Goal: Task Accomplishment & Management: Manage account settings

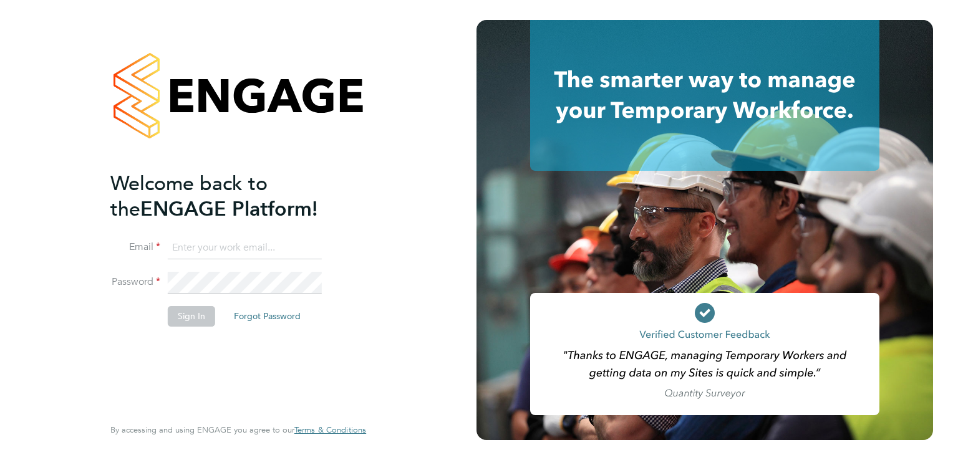
type input "aaron.dawson@buildrec.com"
click at [190, 313] on button "Sign In" at bounding box center [191, 316] width 47 height 20
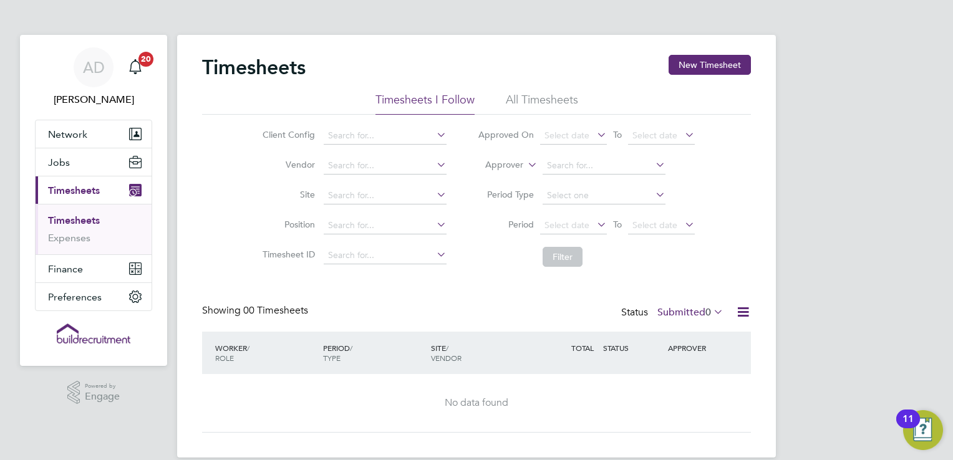
drag, startPoint x: 683, startPoint y: 68, endPoint x: 706, endPoint y: 75, distance: 24.1
click at [706, 75] on div "Timesheets New Timesheet" at bounding box center [476, 73] width 549 height 37
click at [714, 66] on button "New Timesheet" at bounding box center [709, 65] width 82 height 20
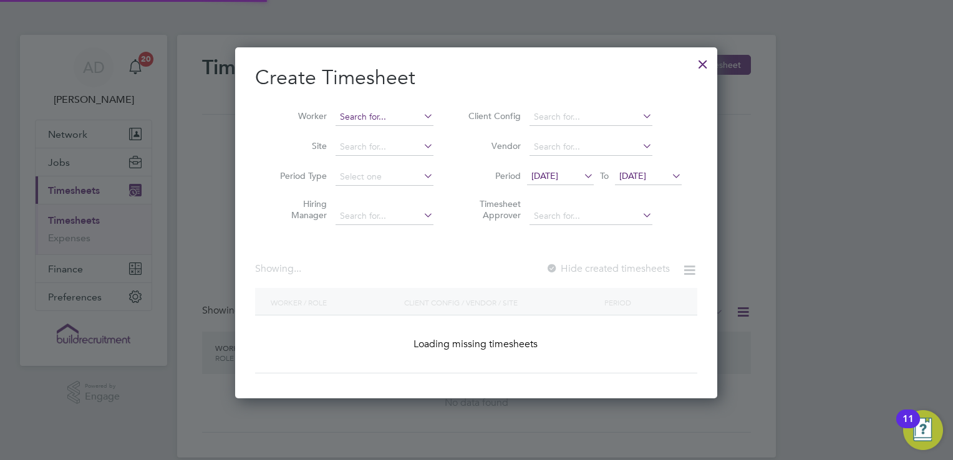
scroll to position [1680, 482]
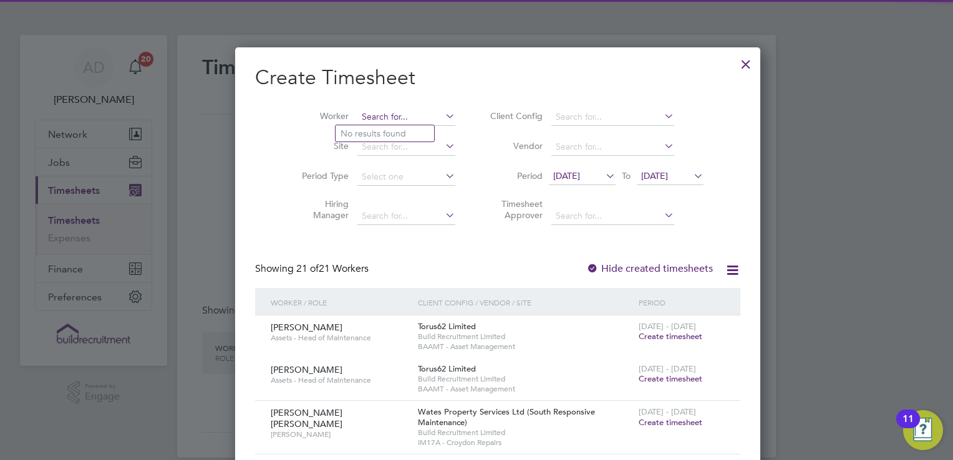
click at [380, 121] on input at bounding box center [406, 116] width 98 height 17
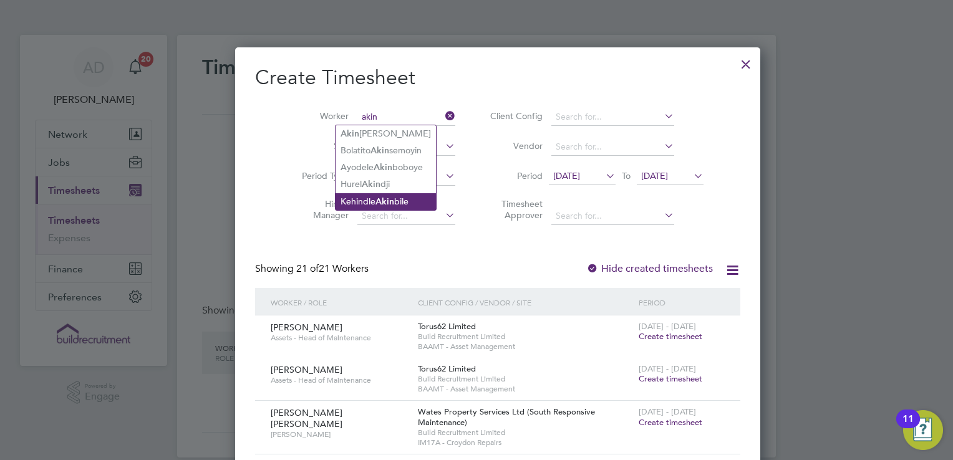
click at [394, 203] on b "Akin" at bounding box center [384, 201] width 19 height 11
type input "Kehindle Akinbile"
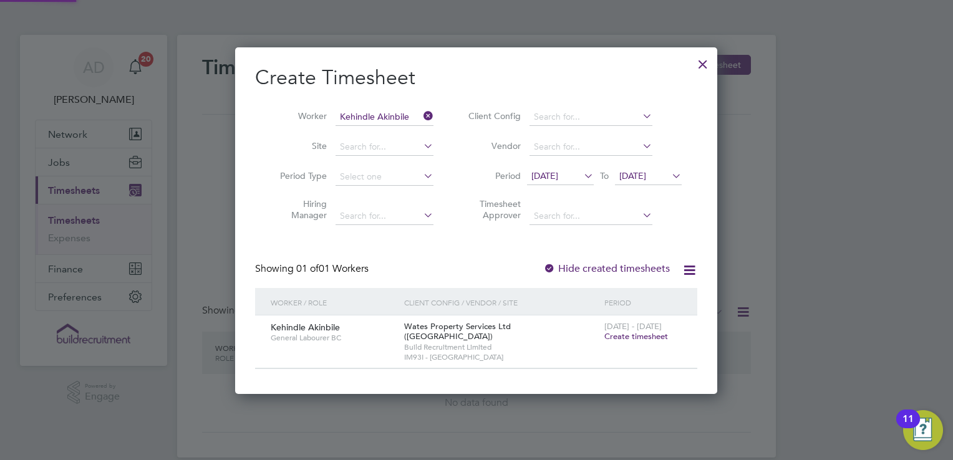
scroll to position [335, 482]
click at [578, 165] on li "Period [DATE] To [DATE]" at bounding box center [573, 177] width 248 height 30
click at [558, 171] on span "[DATE]" at bounding box center [544, 175] width 27 height 11
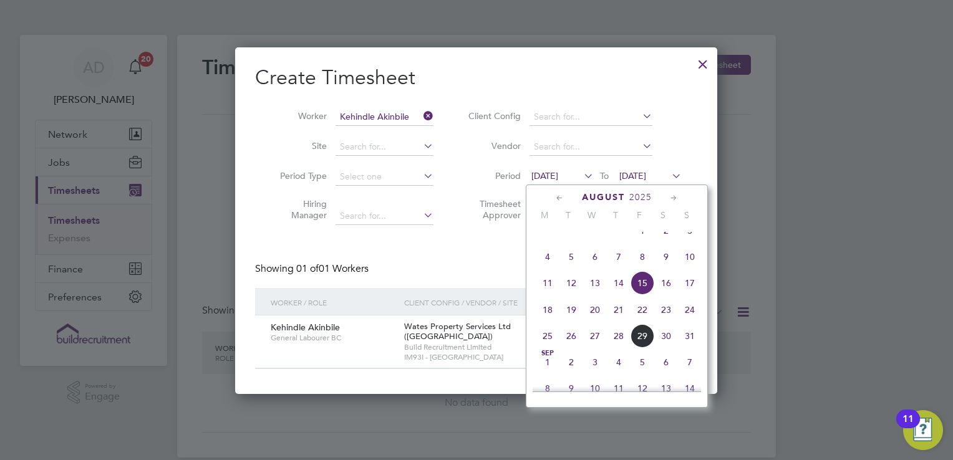
click at [686, 238] on span "3" at bounding box center [690, 231] width 24 height 24
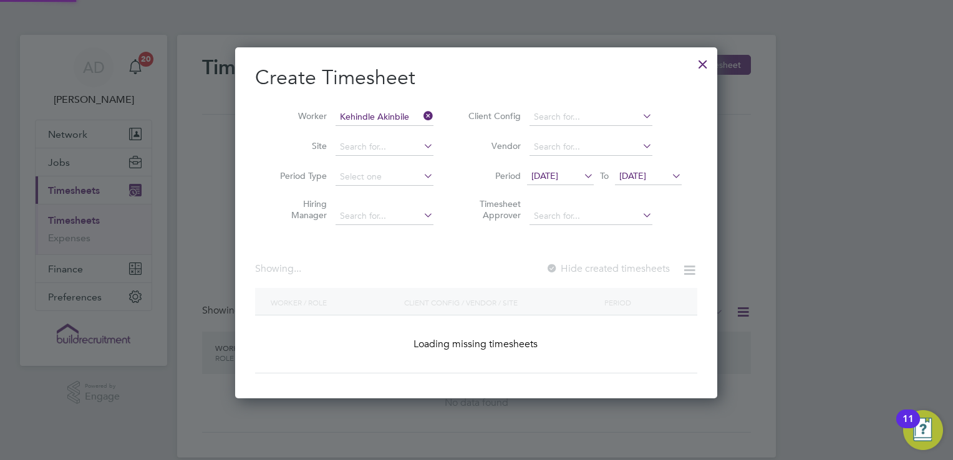
scroll to position [335, 482]
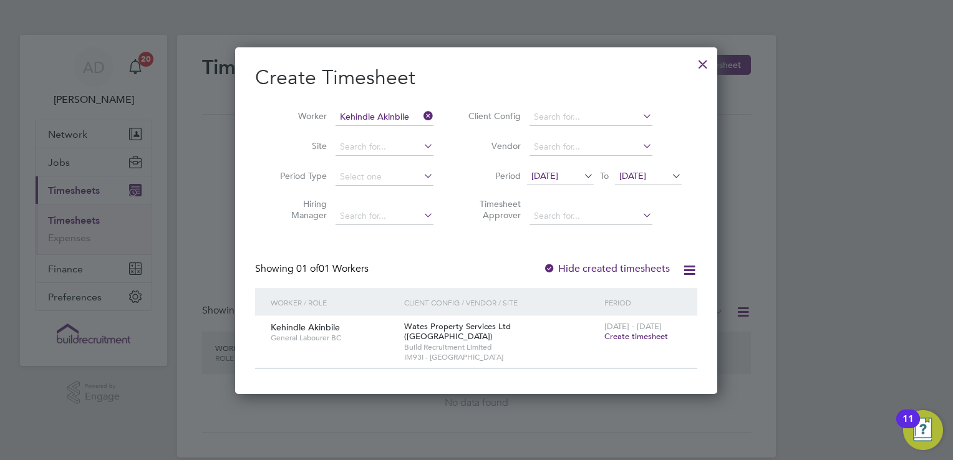
click at [702, 69] on div at bounding box center [702, 61] width 22 height 22
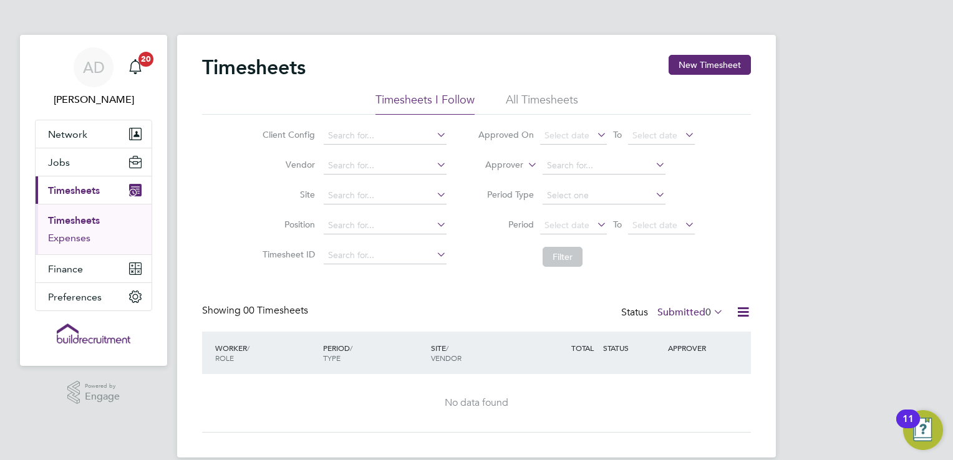
click at [65, 237] on link "Expenses" at bounding box center [69, 238] width 42 height 12
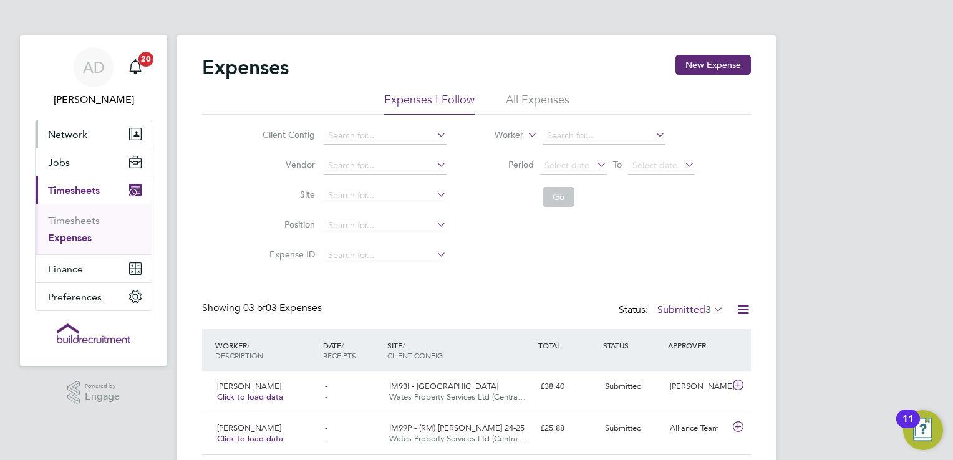
click at [82, 141] on button "Network" at bounding box center [94, 133] width 116 height 27
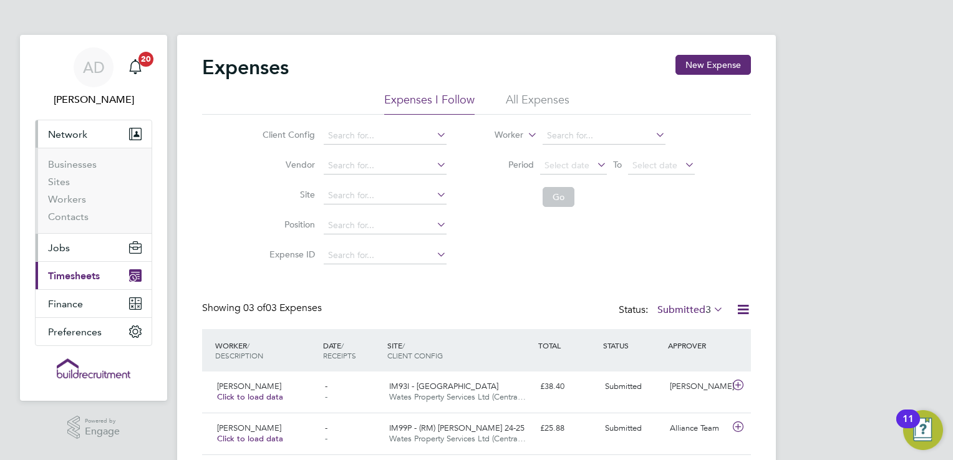
click at [75, 252] on button "Jobs" at bounding box center [94, 247] width 116 height 27
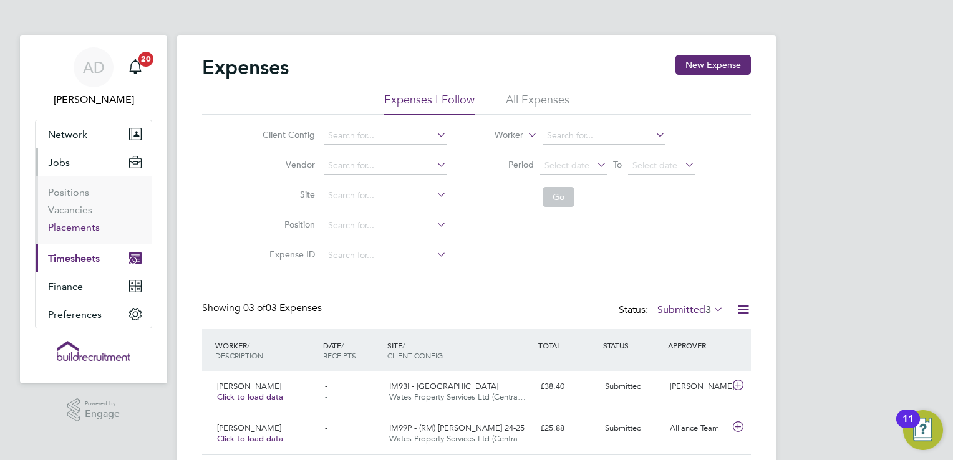
click at [86, 228] on link "Placements" at bounding box center [74, 227] width 52 height 12
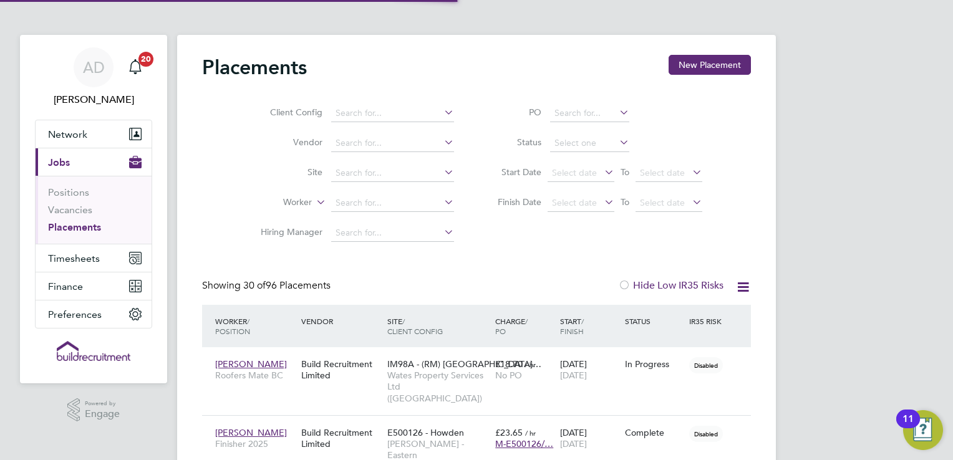
scroll to position [36, 87]
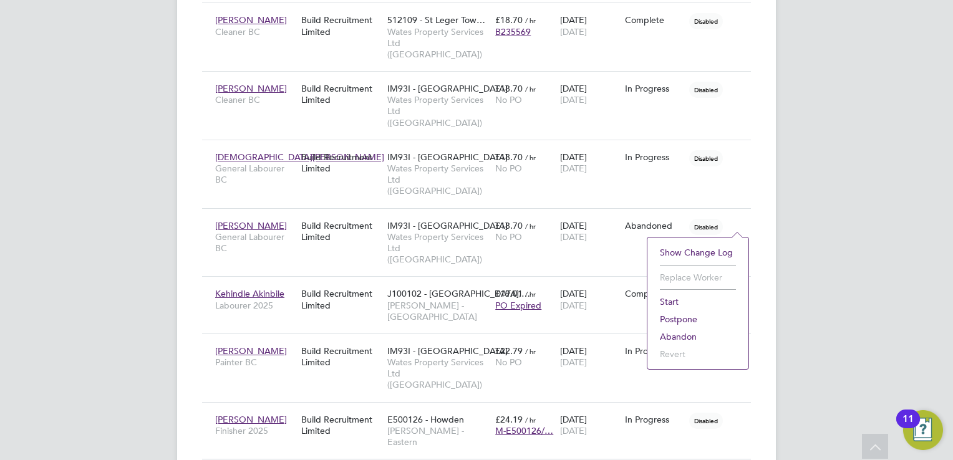
click at [676, 298] on li "Start" at bounding box center [697, 301] width 89 height 17
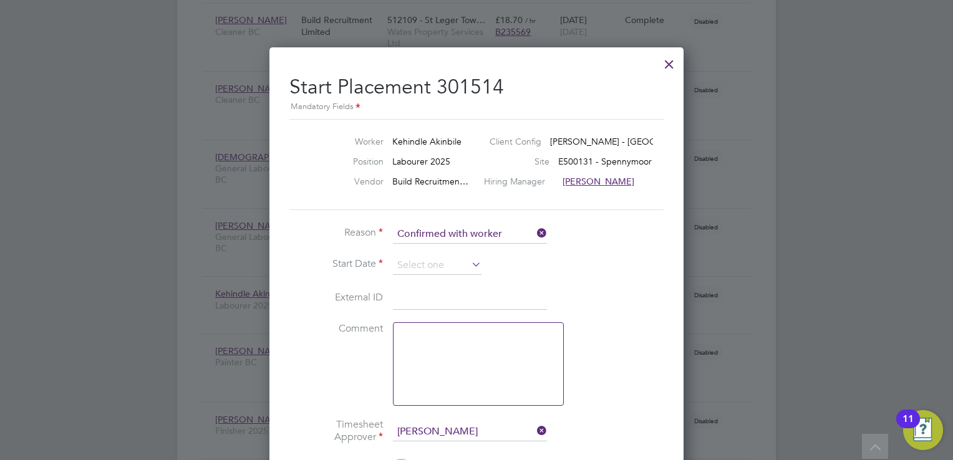
click at [562, 249] on li "Reason Confirmed with worker" at bounding box center [476, 240] width 374 height 31
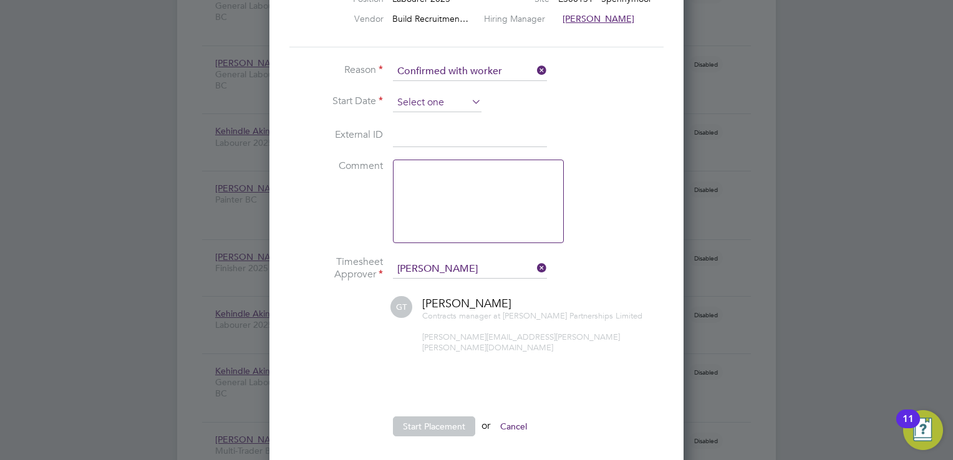
click at [442, 99] on input at bounding box center [437, 103] width 89 height 19
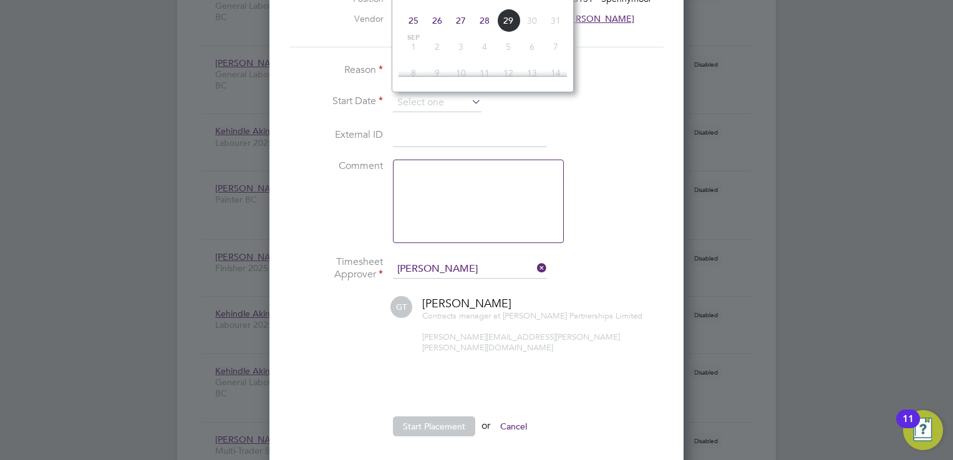
click at [610, 128] on li "External ID" at bounding box center [476, 142] width 374 height 35
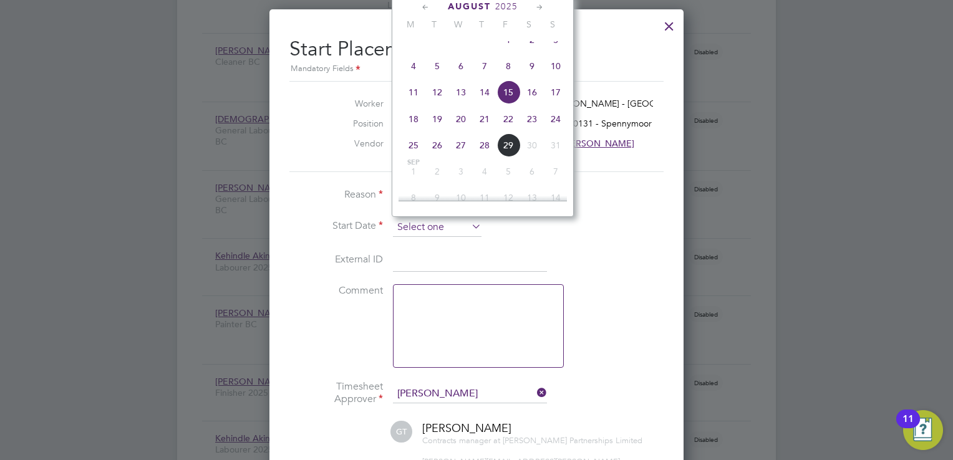
click at [431, 226] on input at bounding box center [437, 227] width 89 height 19
click at [413, 131] on span "18" at bounding box center [413, 119] width 24 height 24
type input "[DATE]"
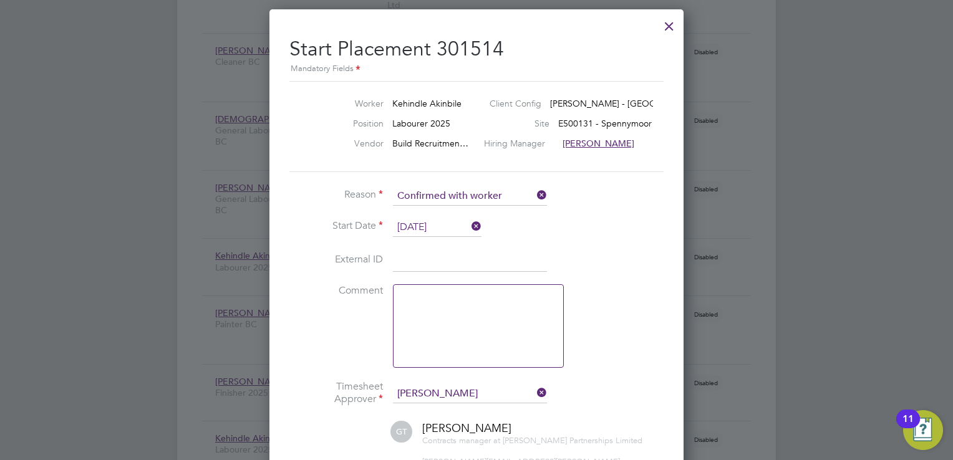
click at [628, 375] on li "Comment" at bounding box center [476, 332] width 374 height 96
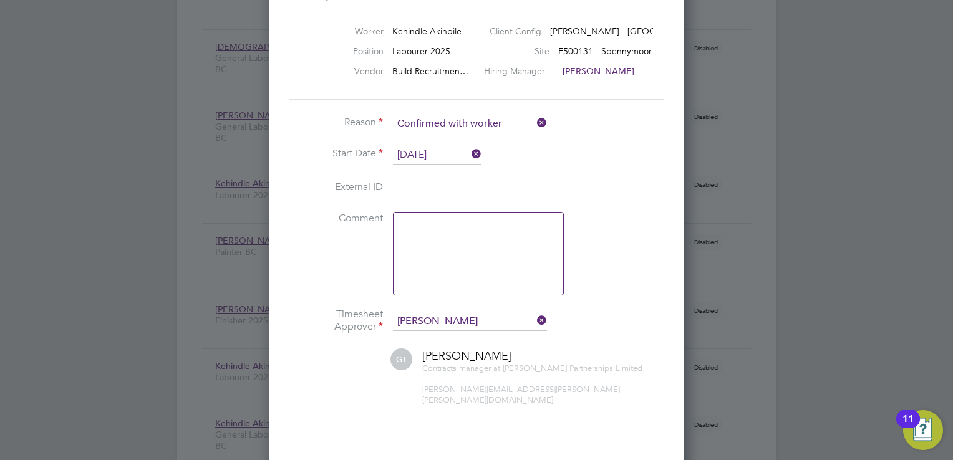
scroll to position [1773, 0]
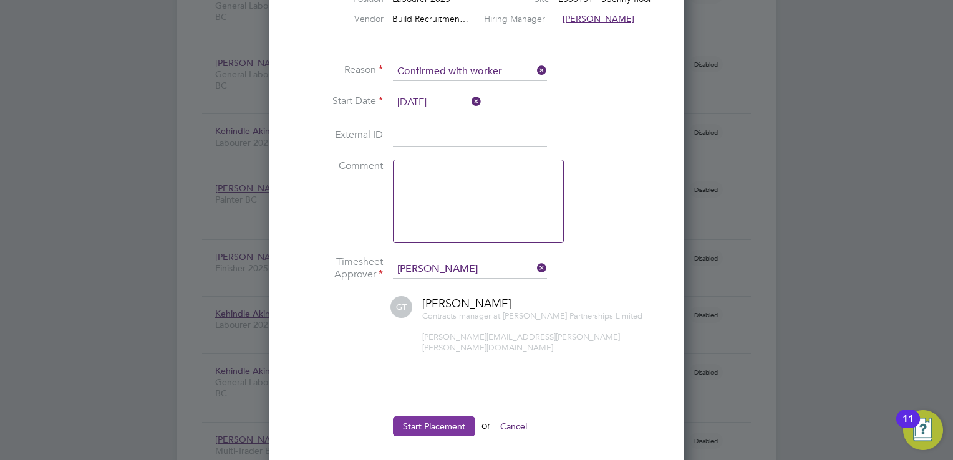
click at [449, 416] on button "Start Placement" at bounding box center [434, 426] width 82 height 20
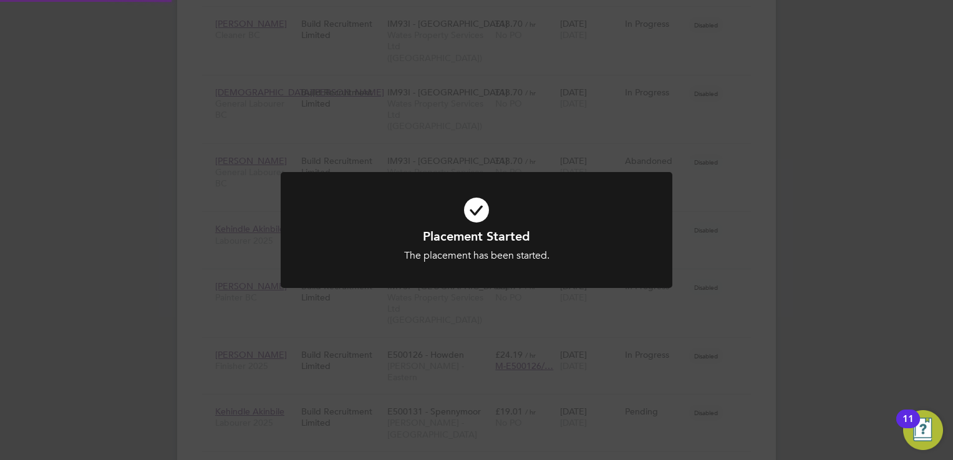
scroll to position [1610, 0]
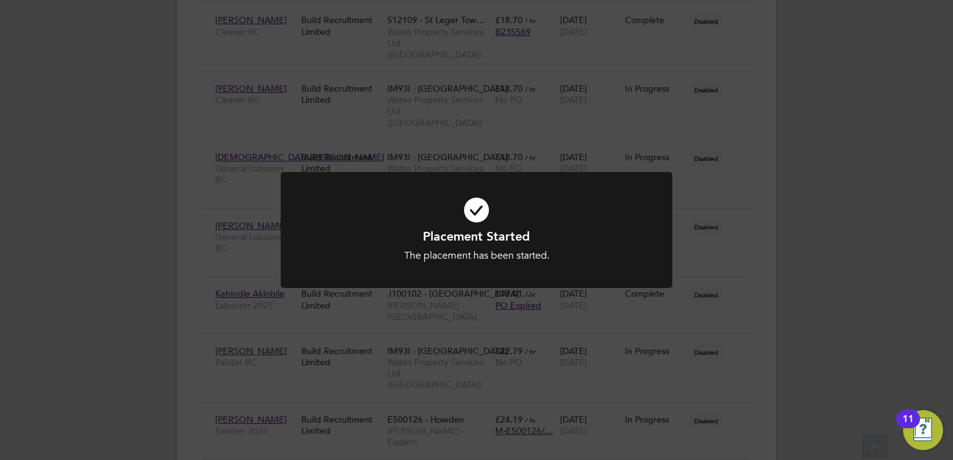
click at [795, 280] on div "Placement Started The placement has been started. Cancel Okay" at bounding box center [476, 230] width 953 height 460
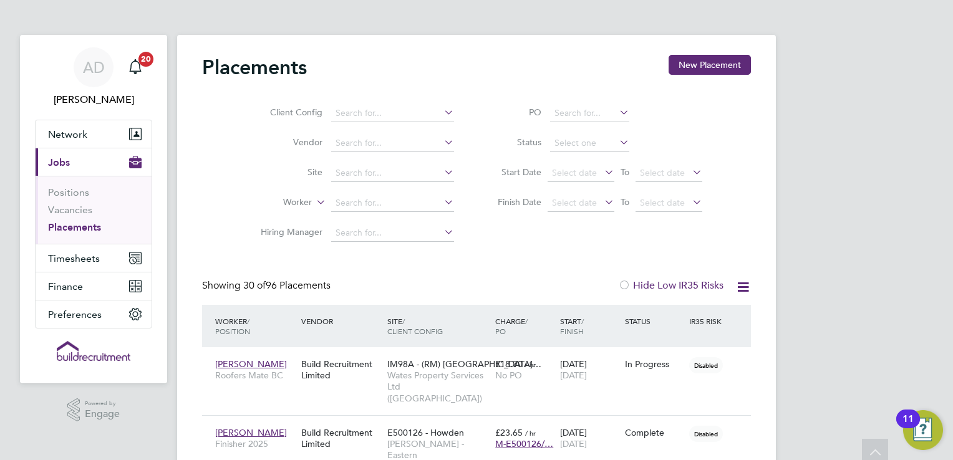
scroll to position [0, 0]
click at [55, 135] on span "Network" at bounding box center [67, 134] width 39 height 12
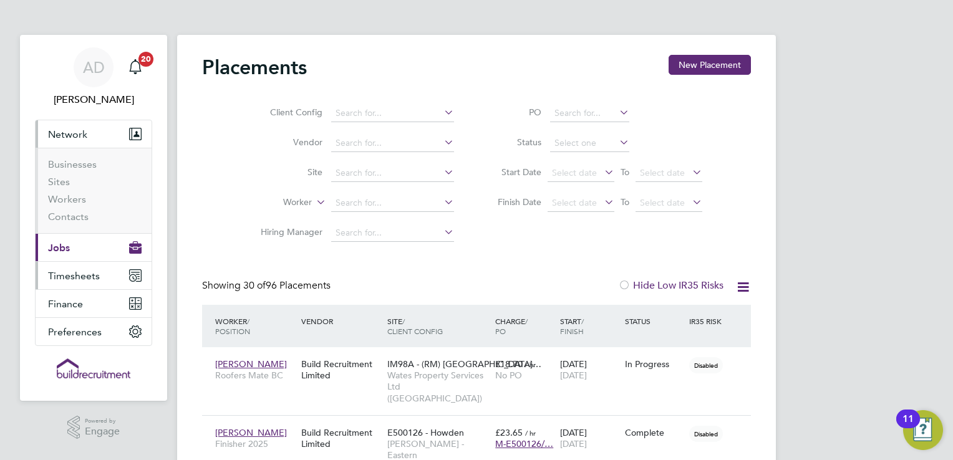
click at [75, 276] on span "Timesheets" at bounding box center [74, 276] width 52 height 12
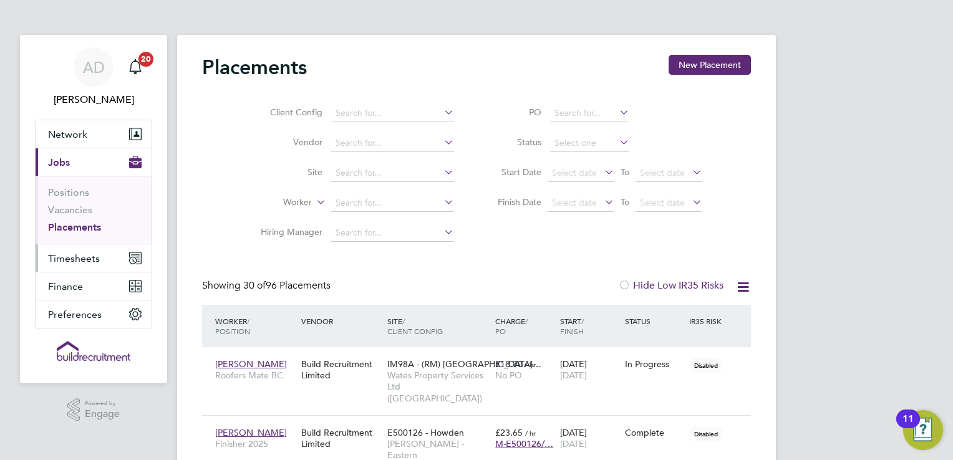
click at [87, 259] on span "Timesheets" at bounding box center [74, 258] width 52 height 12
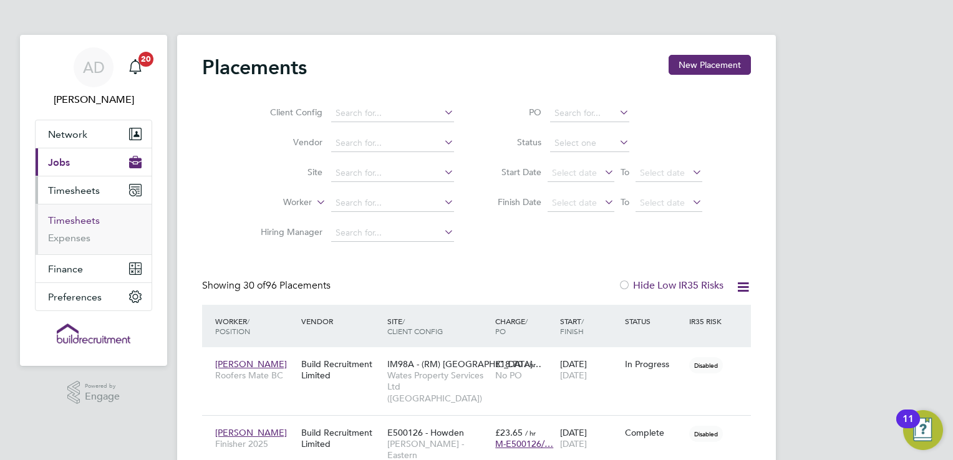
click at [85, 216] on link "Timesheets" at bounding box center [74, 220] width 52 height 12
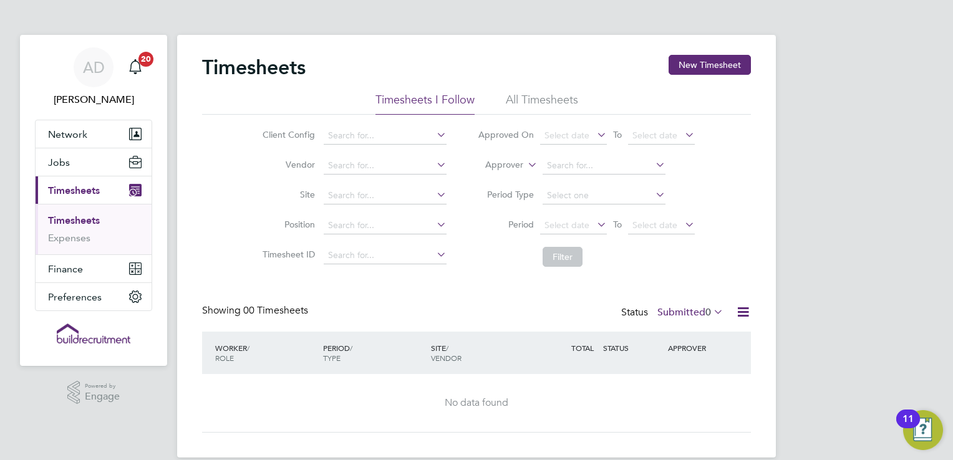
click at [680, 81] on div "Timesheets New Timesheet" at bounding box center [476, 73] width 549 height 37
click at [706, 67] on button "New Timesheet" at bounding box center [709, 65] width 82 height 20
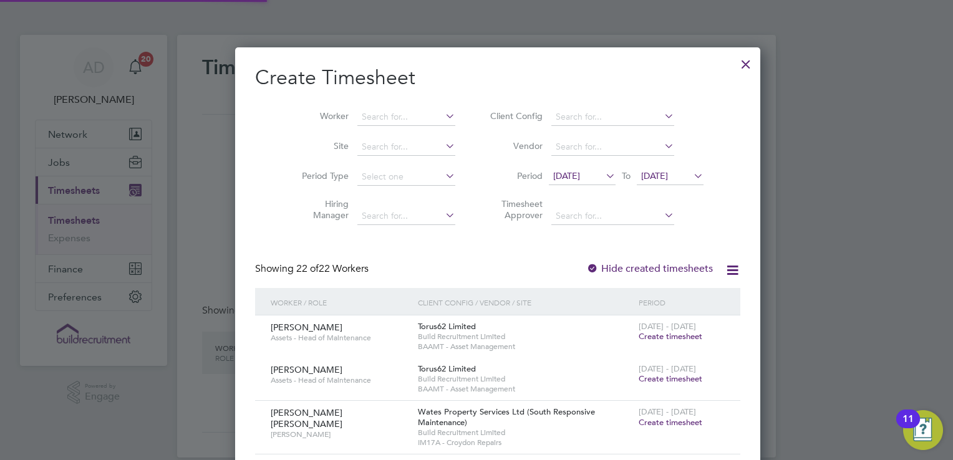
scroll to position [1723, 482]
click at [391, 118] on input at bounding box center [406, 116] width 98 height 17
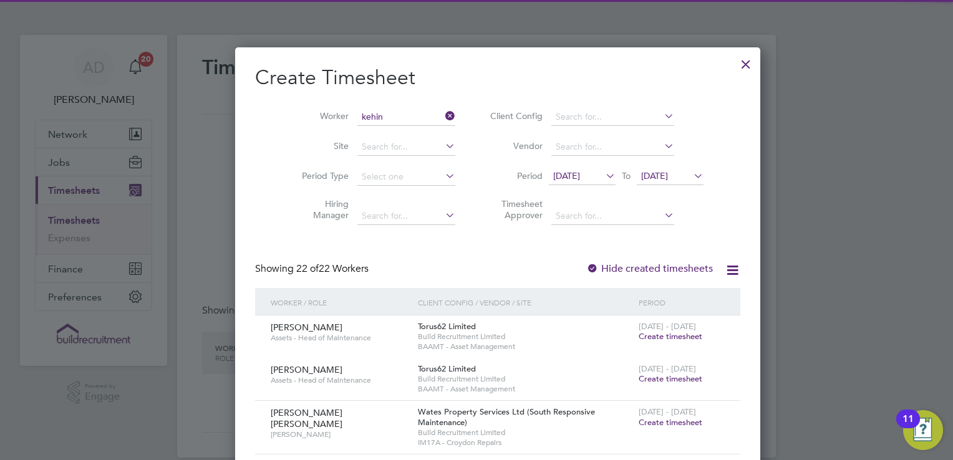
click at [389, 128] on li "Kehin dle Akinbile" at bounding box center [384, 133] width 98 height 17
type input "Kehindle Akinbile"
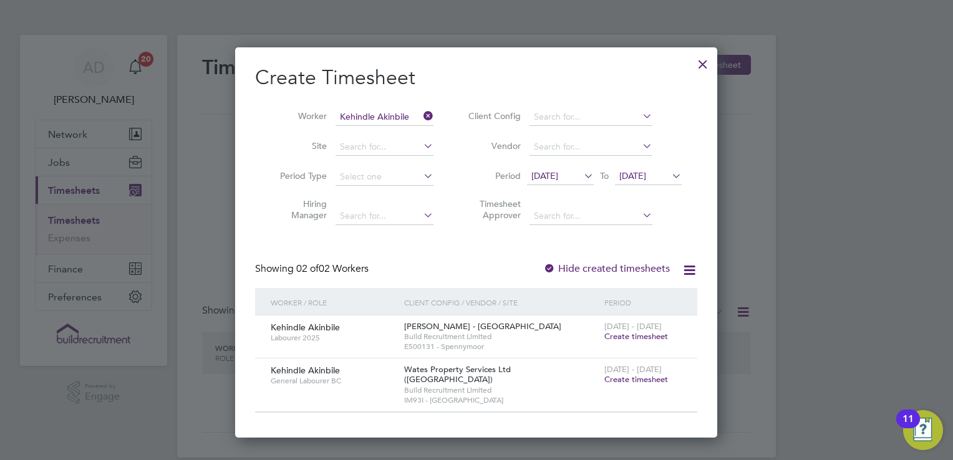
scroll to position [6, 6]
click at [640, 335] on span "Create timesheet" at bounding box center [636, 336] width 64 height 11
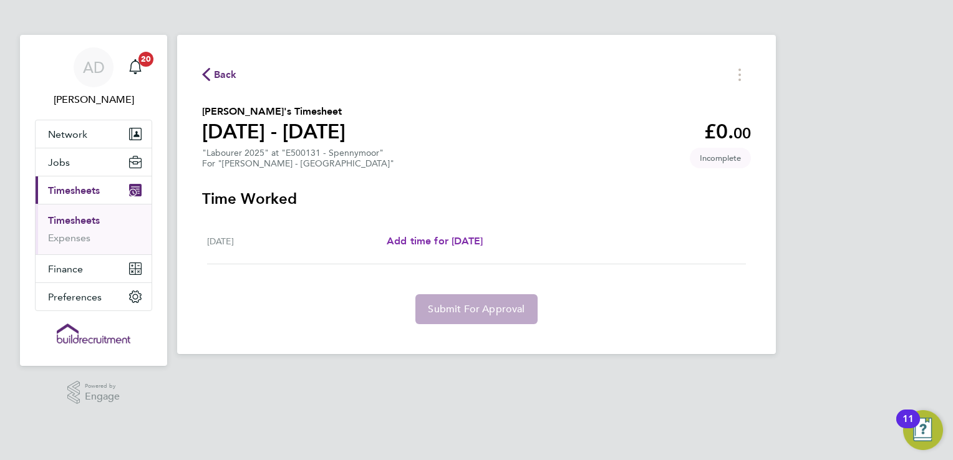
click at [395, 236] on span "Add time for [DATE]" at bounding box center [434, 241] width 96 height 12
select select "60"
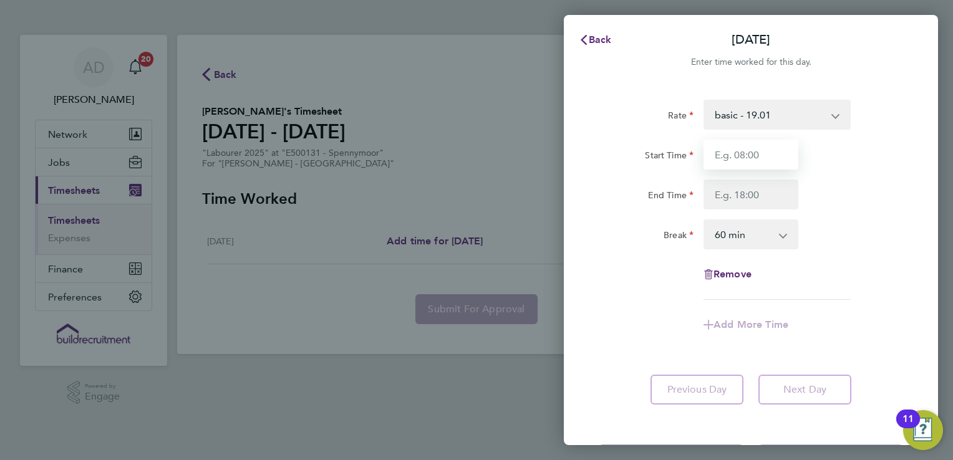
click at [785, 151] on input "Start Time" at bounding box center [750, 155] width 95 height 30
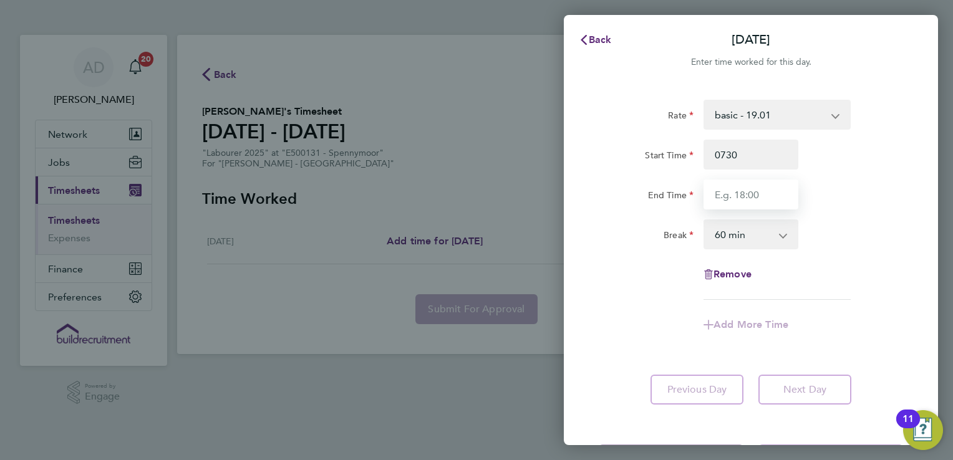
type input "07:30"
click at [762, 186] on input "End Time" at bounding box center [750, 195] width 95 height 30
type input "16:30"
click at [751, 242] on select "0 min 15 min 30 min 45 min 60 min 75 min 90 min" at bounding box center [742, 234] width 77 height 27
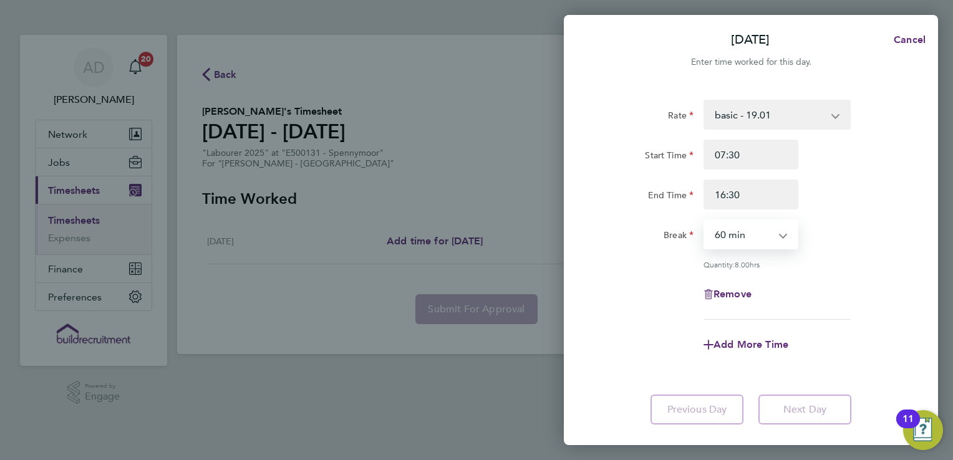
select select "30"
click at [704, 221] on select "0 min 15 min 30 min 45 min 60 min 75 min 90 min" at bounding box center [742, 234] width 77 height 27
click at [799, 277] on div "Rate basic - 19.01 Start Time 07:30 End Time 16:30 Break 0 min 15 min 30 min 45…" at bounding box center [750, 210] width 304 height 220
click at [798, 428] on div "Rate basic - 19.01 Start Time 07:30 End Time 16:30 Break 0 min 15 min 30 min 45…" at bounding box center [751, 262] width 374 height 355
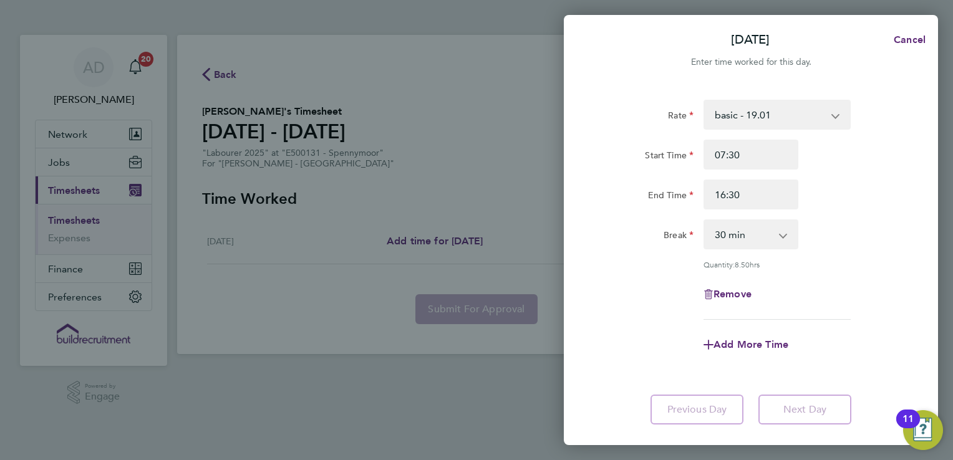
click at [804, 413] on app-form-button "Next Day" at bounding box center [801, 410] width 100 height 30
click at [915, 44] on span "Cancel" at bounding box center [908, 40] width 36 height 12
select select "60"
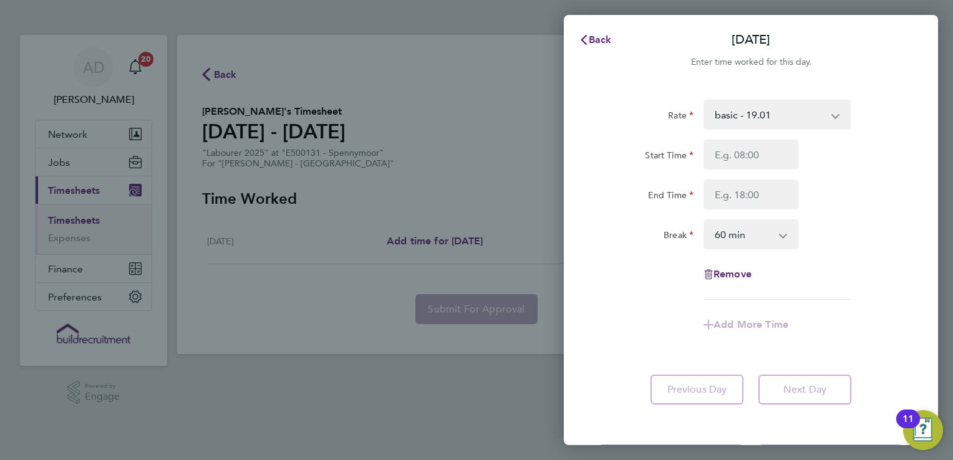
click at [597, 26] on div "Back [DATE]" at bounding box center [751, 40] width 374 height 30
click at [596, 42] on span "Back" at bounding box center [599, 40] width 23 height 12
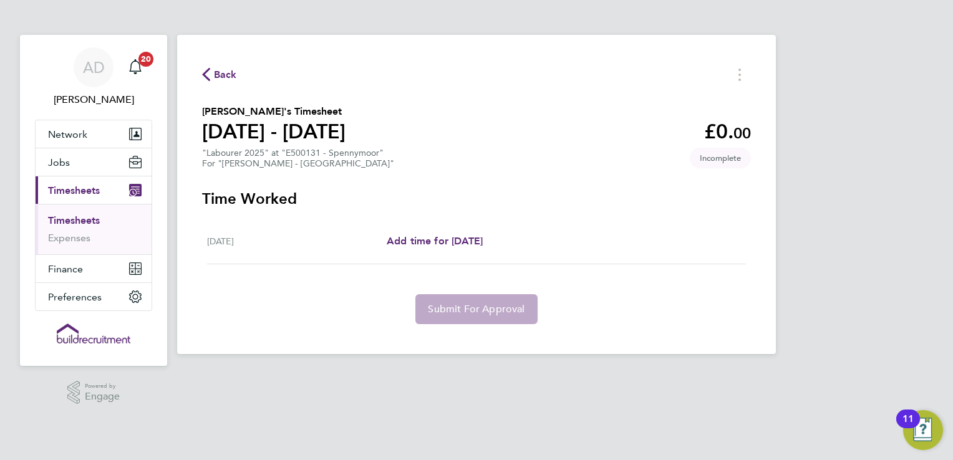
click at [449, 315] on app-form-button "Submit For Approval" at bounding box center [476, 309] width 132 height 30
click at [434, 252] on div "[DATE] Add time for [DATE] Add time for [DATE]" at bounding box center [476, 242] width 539 height 46
click at [445, 246] on span "Add time for [DATE]" at bounding box center [434, 241] width 96 height 12
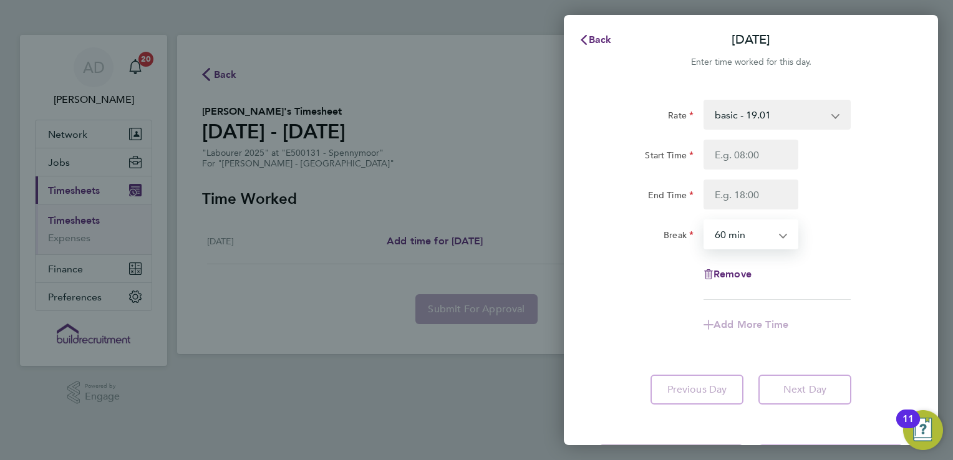
click at [748, 233] on select "0 min 15 min 30 min 45 min 60 min 75 min 90 min" at bounding box center [742, 234] width 77 height 27
click at [704, 221] on select "0 min 15 min 30 min 45 min 60 min 75 min 90 min" at bounding box center [742, 234] width 77 height 27
click at [740, 241] on select "0 min 15 min 30 min 45 min 60 min 75 min 90 min" at bounding box center [742, 234] width 77 height 27
select select "30"
click at [704, 221] on select "0 min 15 min 30 min 45 min 60 min 75 min 90 min" at bounding box center [742, 234] width 77 height 27
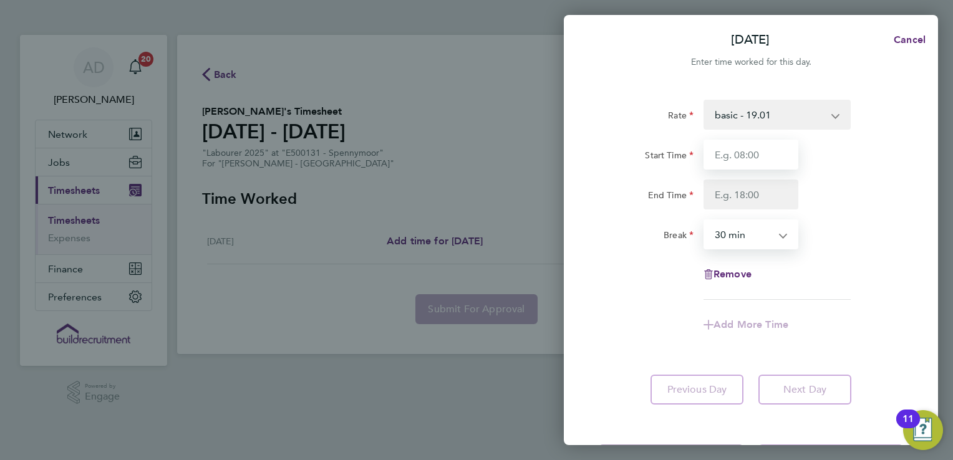
click at [749, 160] on input "Start Time" at bounding box center [750, 155] width 95 height 30
type input "07:30"
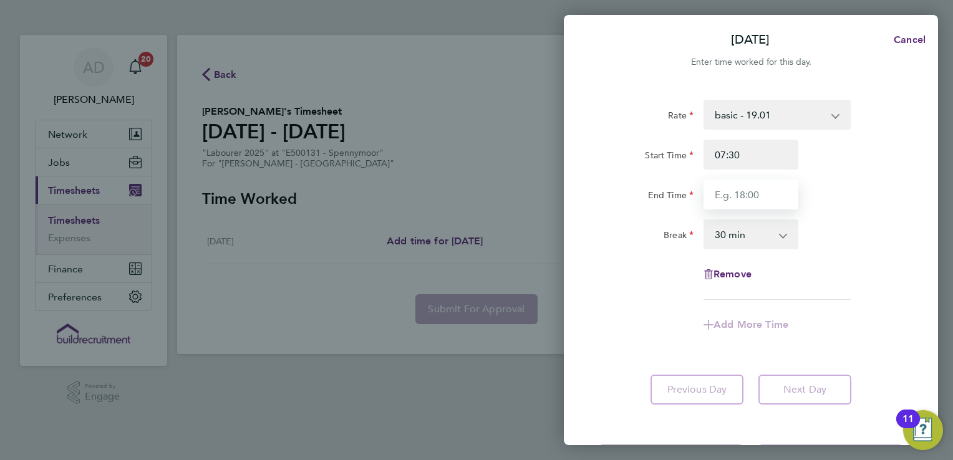
click at [759, 199] on input "End Time" at bounding box center [750, 195] width 95 height 30
type input "16:30"
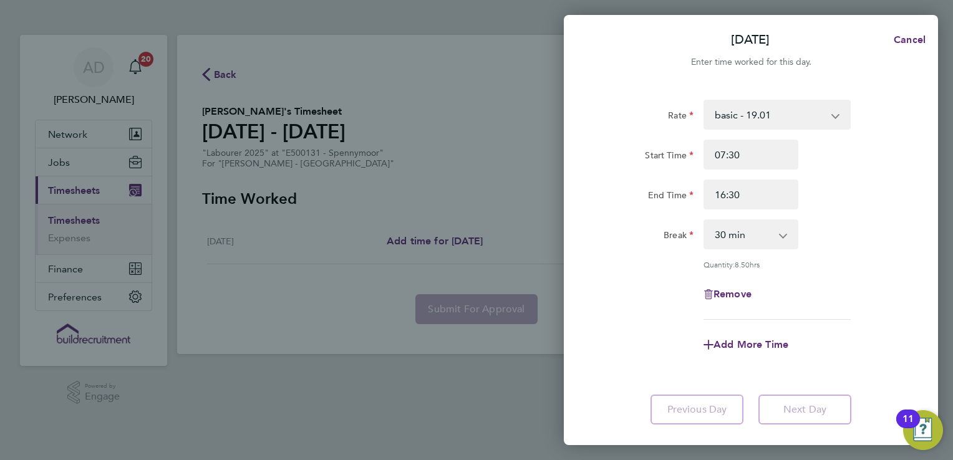
click at [627, 79] on div at bounding box center [751, 77] width 374 height 15
click at [766, 351] on div "Add More Time" at bounding box center [750, 345] width 105 height 30
click at [770, 342] on span "Add More Time" at bounding box center [750, 344] width 75 height 12
select select "null"
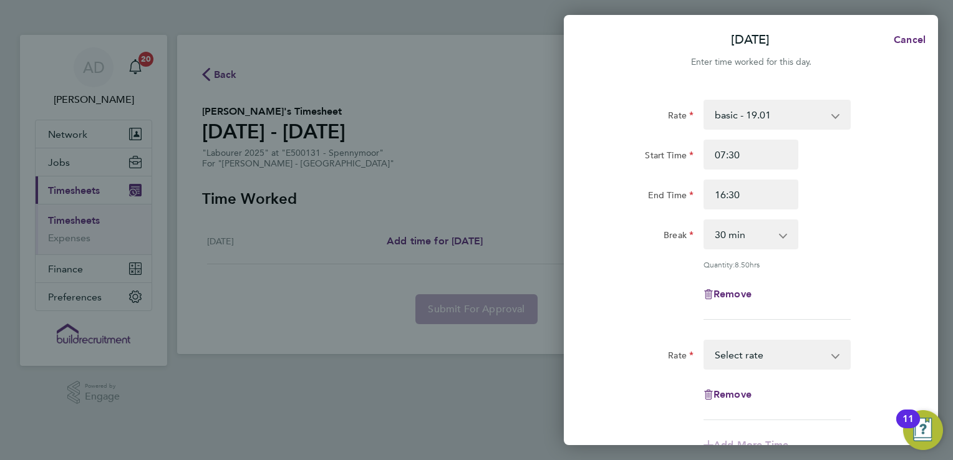
click at [777, 352] on select "basic - 19.01 Select rate" at bounding box center [769, 354] width 130 height 27
select select "60"
click at [883, 365] on div "Rate basic - 19.01" at bounding box center [750, 355] width 314 height 30
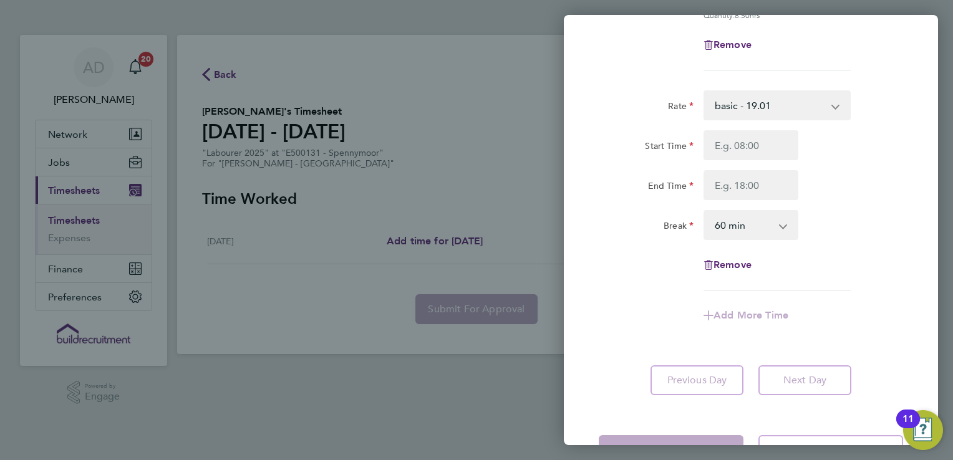
scroll to position [274, 0]
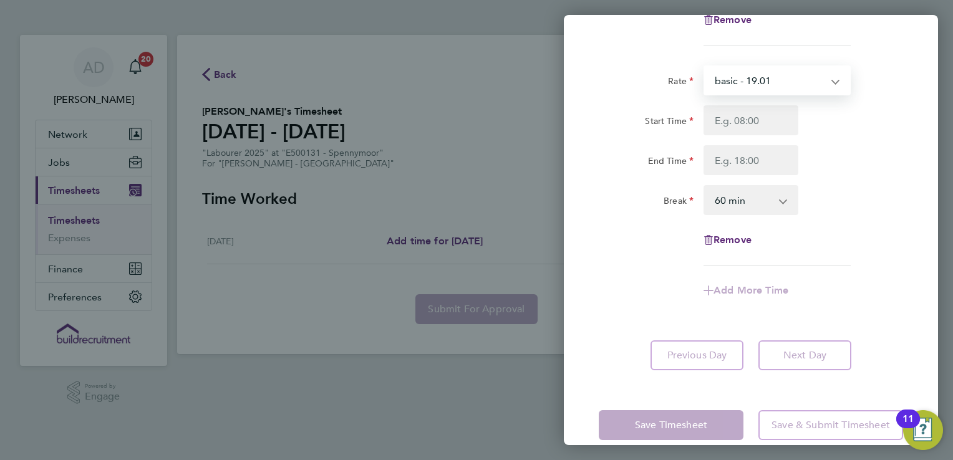
click at [818, 71] on select "basic - 19.01" at bounding box center [769, 80] width 130 height 27
click at [731, 234] on span "Remove" at bounding box center [732, 240] width 38 height 12
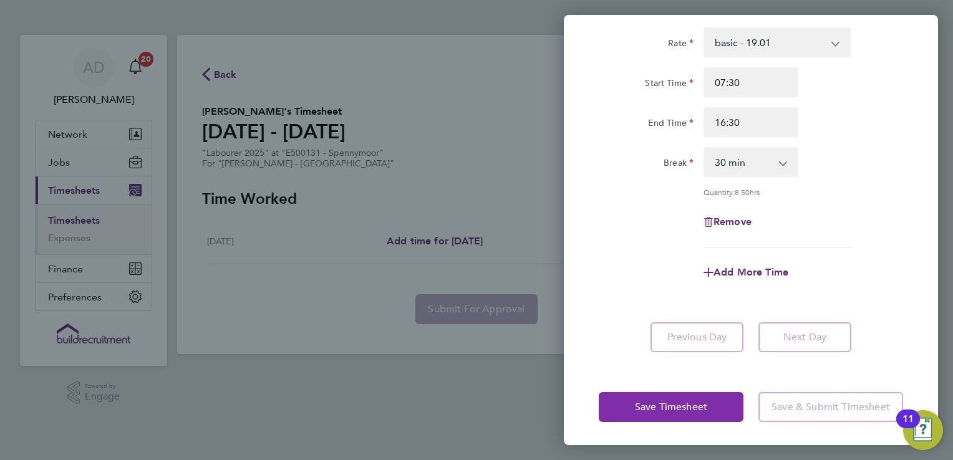
click at [692, 407] on span "Save Timesheet" at bounding box center [671, 407] width 72 height 12
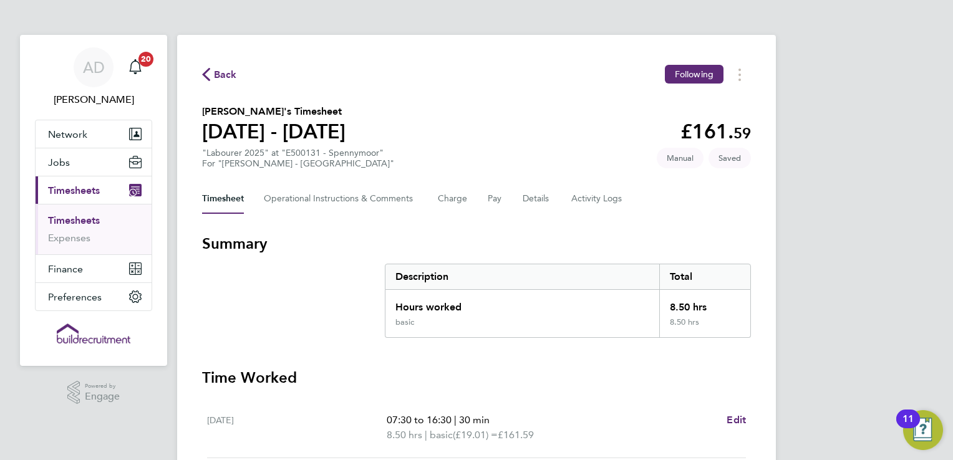
click at [868, 251] on div "AD [PERSON_NAME] Notifications 20 Applications: Network Businesses Sites Worker…" at bounding box center [476, 284] width 953 height 568
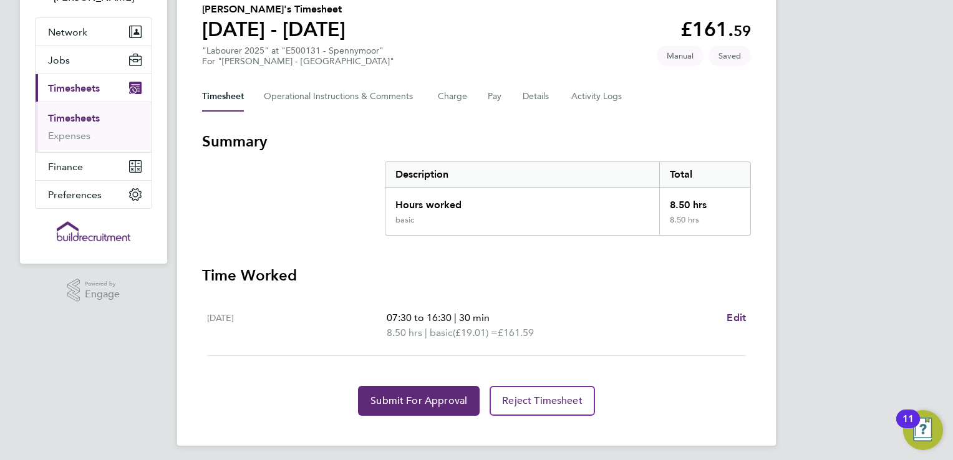
scroll to position [107, 0]
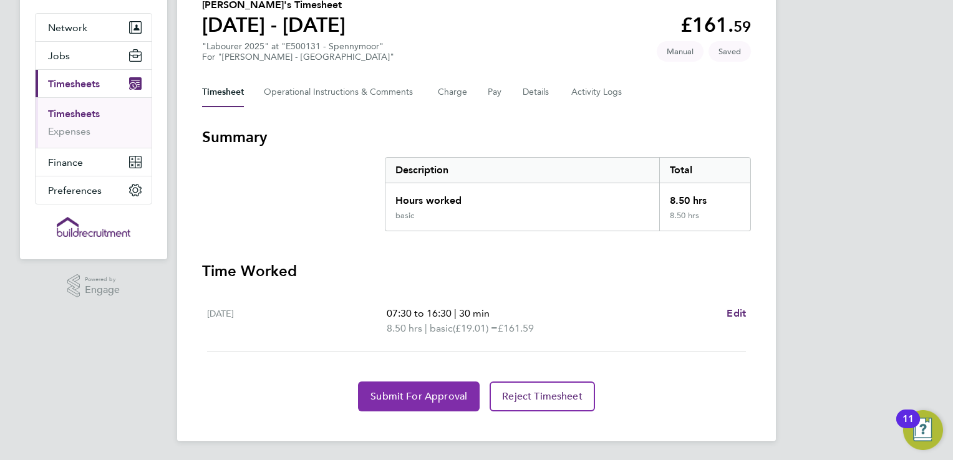
click at [439, 393] on span "Submit For Approval" at bounding box center [418, 396] width 97 height 12
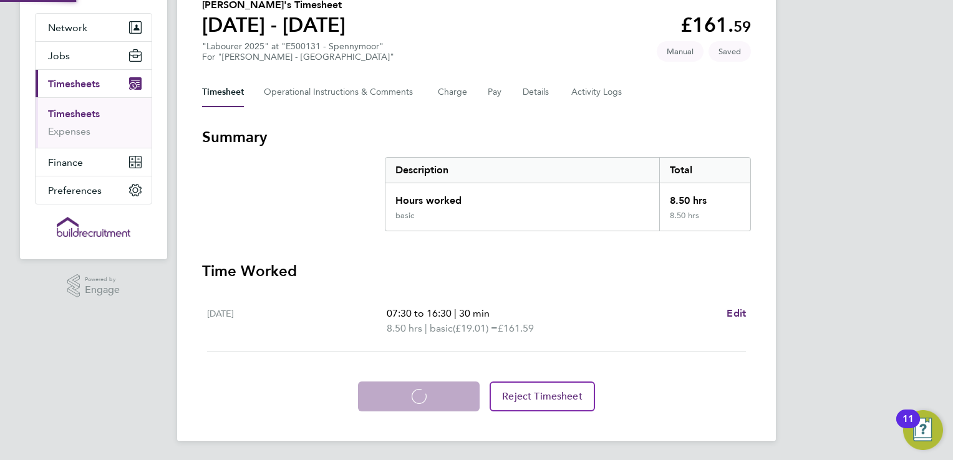
scroll to position [106, 0]
